Goal: Find specific page/section: Find specific page/section

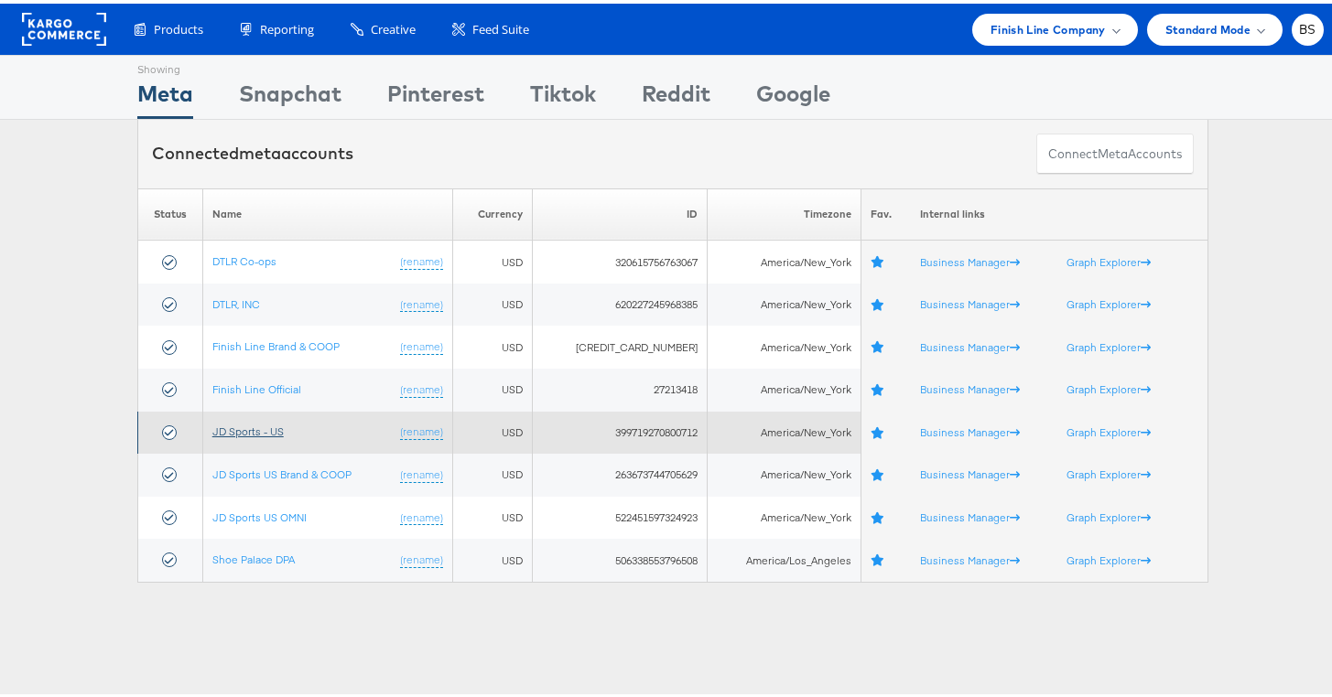
click at [250, 424] on link "JD Sports - US" at bounding box center [247, 428] width 71 height 14
